Goal: Task Accomplishment & Management: Use online tool/utility

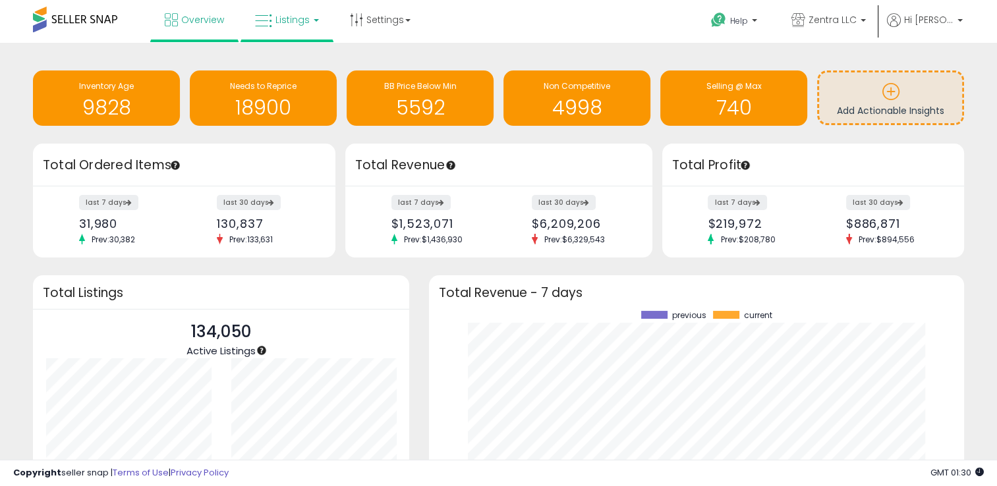
click at [293, 21] on span "Listings" at bounding box center [292, 19] width 34 height 13
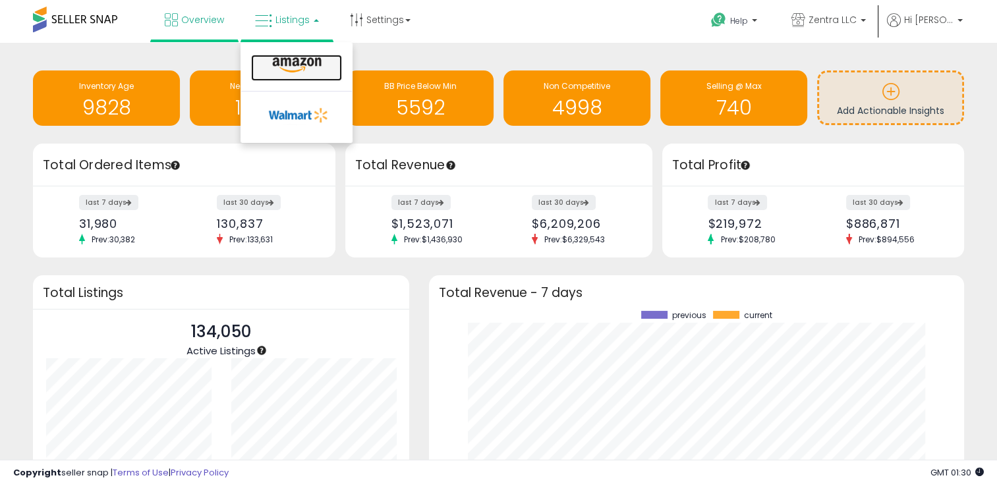
click at [299, 59] on icon at bounding box center [296, 65] width 57 height 17
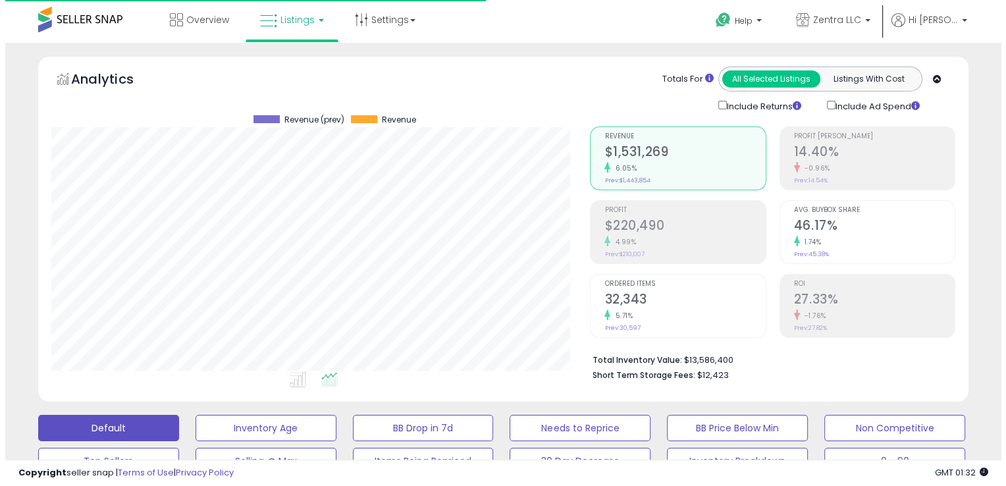
scroll to position [269, 539]
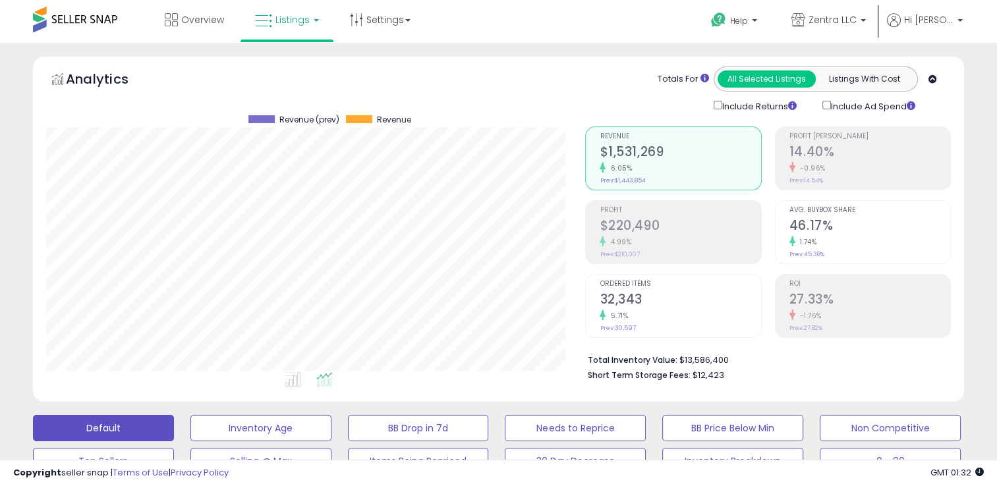
click at [829, 144] on h2 "14.40%" at bounding box center [869, 153] width 161 height 18
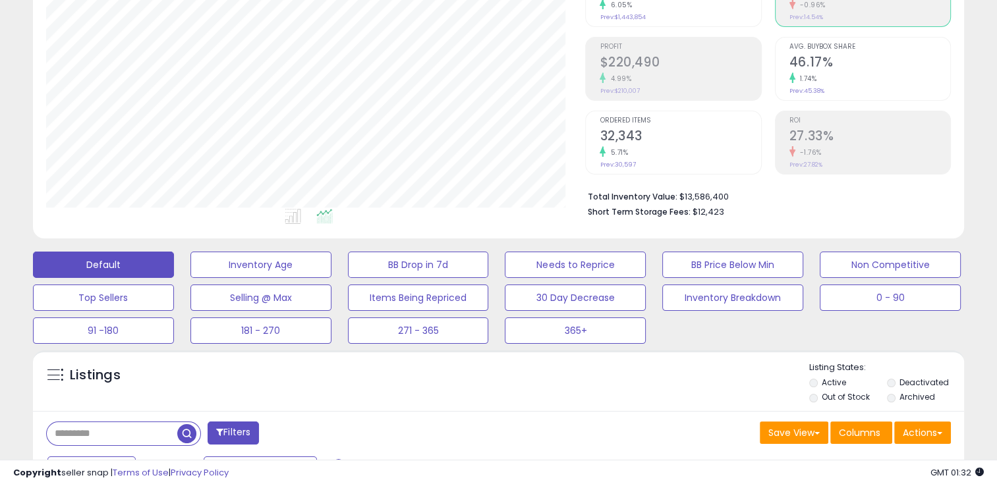
scroll to position [329, 0]
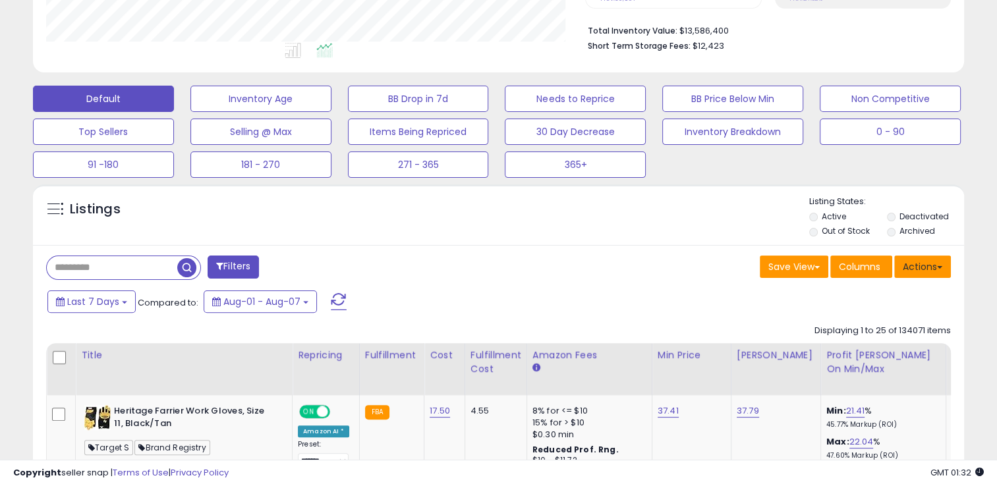
click at [943, 265] on button "Actions" at bounding box center [922, 267] width 57 height 22
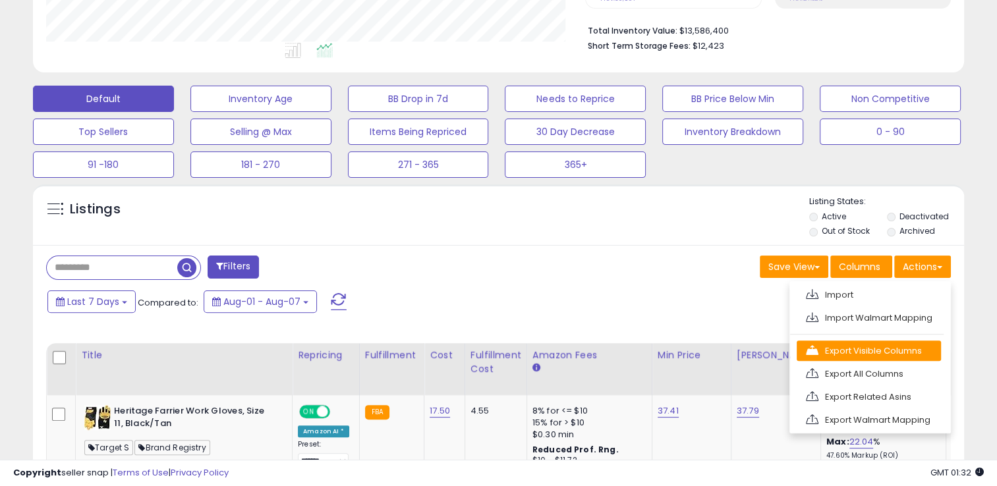
click at [821, 348] on link "Export Visible Columns" at bounding box center [868, 351] width 144 height 20
